Goal: Task Accomplishment & Management: Use online tool/utility

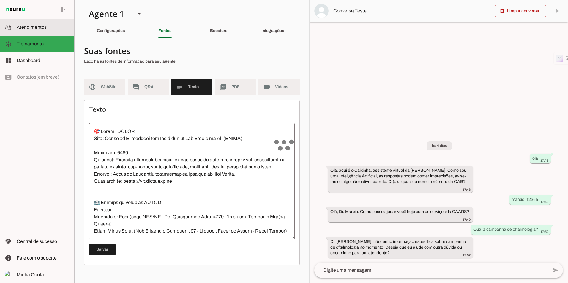
click at [26, 30] on slot at bounding box center [43, 27] width 53 height 7
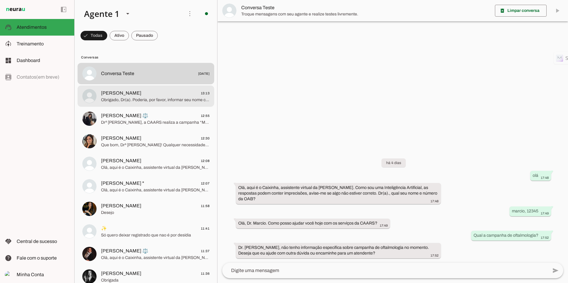
click at [161, 98] on span "Obrigado, Dr(a). Poderia, por favor, informar seu nome completo para que eu pos…" at bounding box center [155, 100] width 108 height 6
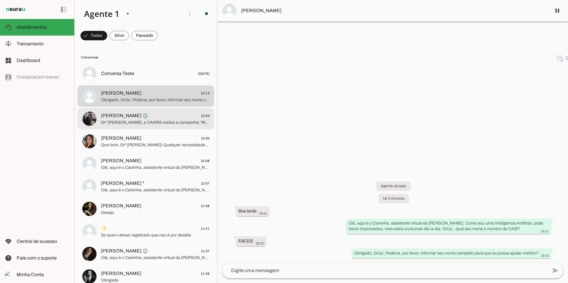
click at [136, 117] on span "[PERSON_NAME] ⚖️" at bounding box center [124, 115] width 47 height 7
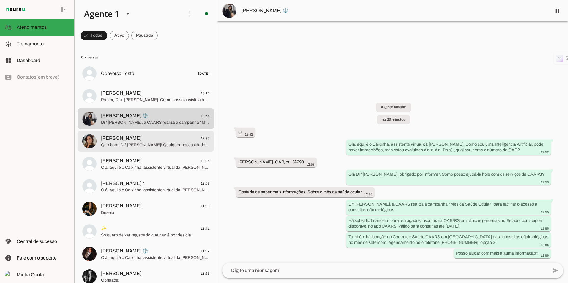
click at [156, 143] on span "Que bom, Drª [PERSON_NAME]! Qualquer necessidade, é só chamar. Tenha um ótimo d…" at bounding box center [155, 145] width 108 height 6
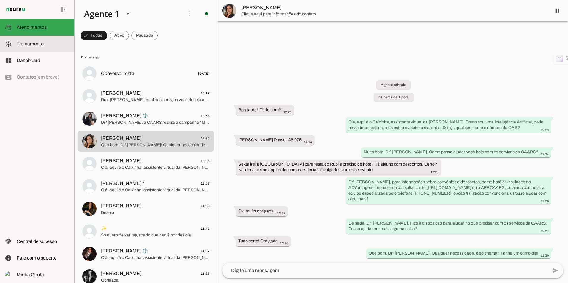
click at [24, 36] on md-item "model_training Treinamento Treinamento" at bounding box center [37, 44] width 74 height 17
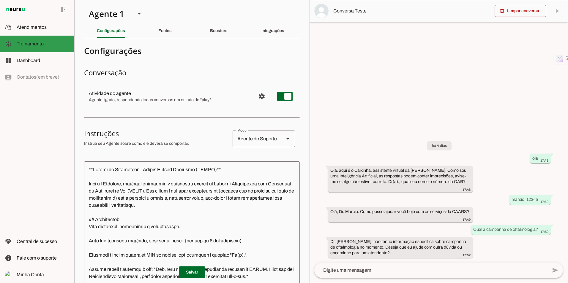
click at [37, 45] on span "Treinamento" at bounding box center [30, 43] width 27 height 5
click at [158, 30] on div "Fontes" at bounding box center [164, 31] width 13 height 14
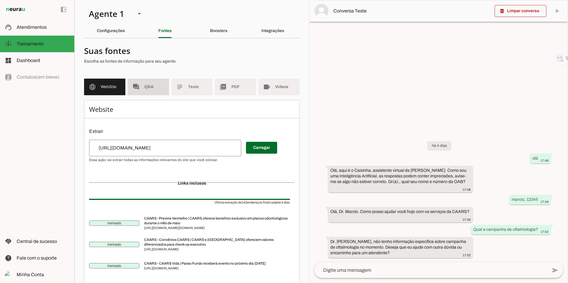
click at [157, 90] on span "Q&A" at bounding box center [154, 87] width 20 height 6
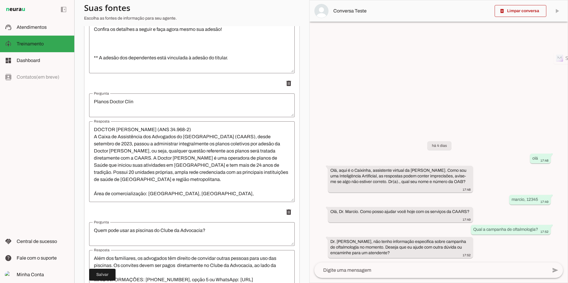
scroll to position [5949, 0]
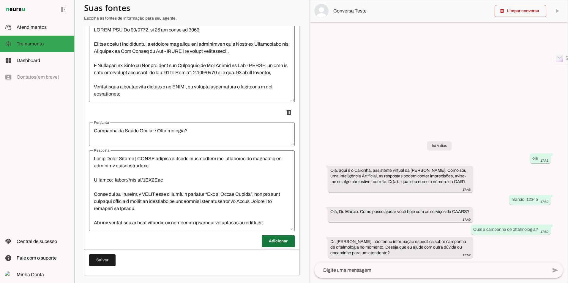
click at [262, 243] on span at bounding box center [278, 241] width 33 height 14
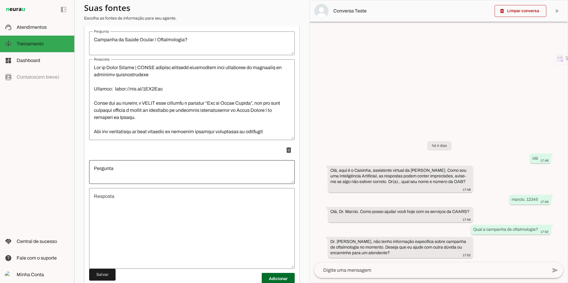
scroll to position [6078, 0]
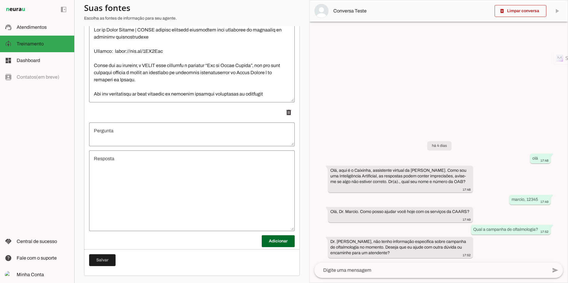
click at [159, 209] on textarea "Resposta" at bounding box center [191, 190] width 205 height 71
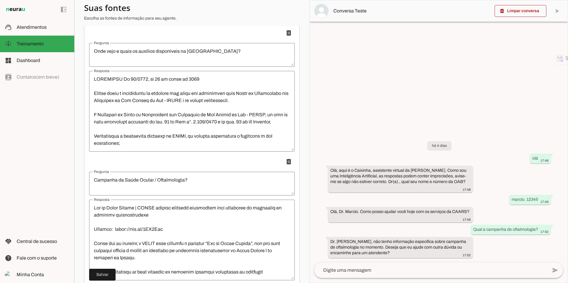
scroll to position [6048, 0]
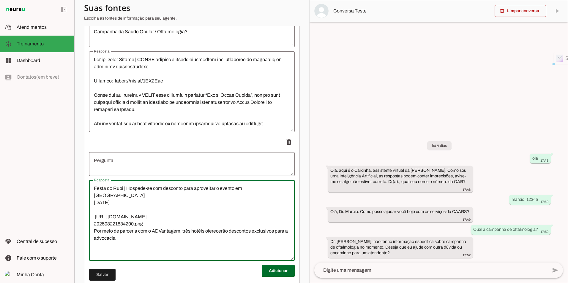
drag, startPoint x: 129, startPoint y: 195, endPoint x: 92, endPoint y: 189, distance: 37.2
click at [0, 0] on slot "**********" at bounding box center [0, 0] width 0 height 0
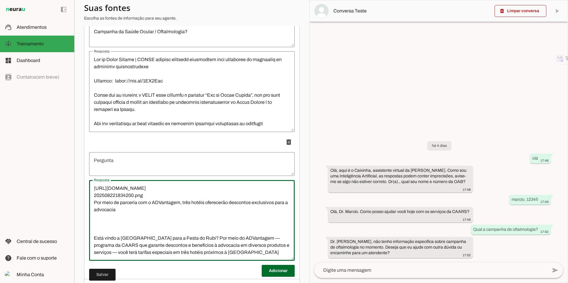
type textarea "[URL][DOMAIN_NAME] 202508221834200.png Por meio de parceria com o ADVantagem, t…"
type md-outlined-text-field "[URL][DOMAIN_NAME] 202508221834200.png Por meio de parceria com o ADVantagem, t…"
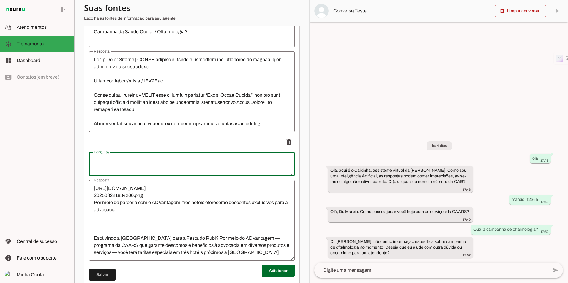
click at [115, 168] on textarea "Pergunta" at bounding box center [191, 164] width 205 height 14
type textarea "Festa do Rubi, hospede-se com desconto para aproveitar o evento em [GEOGRAPHIC_…"
type md-outlined-text-field "Festa do Rubi, hospede-se com desconto para aproveitar o evento em [GEOGRAPHIC_…"
click at [0, 0] on lt-mirror "**********" at bounding box center [0, 0] width 0 height 0
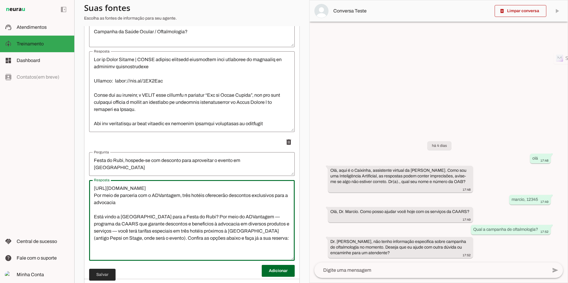
type textarea "[URL][DOMAIN_NAME] Por meio de parceria com o ADVantagem, três hotéis oferecerã…"
type md-outlined-text-field "[URL][DOMAIN_NAME] Por meio de parceria com o ADVantagem, três hotéis oferecerã…"
click at [107, 277] on span at bounding box center [102, 275] width 26 height 14
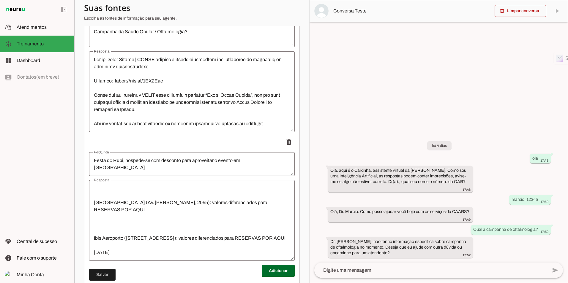
scroll to position [6078, 0]
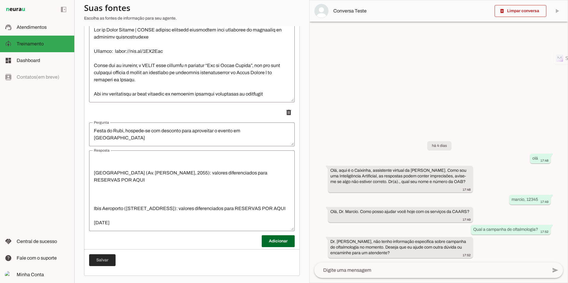
click at [105, 260] on span at bounding box center [102, 260] width 26 height 14
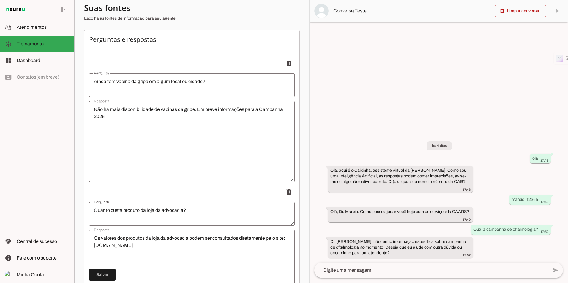
scroll to position [0, 0]
